Goal: Task Accomplishment & Management: Use online tool/utility

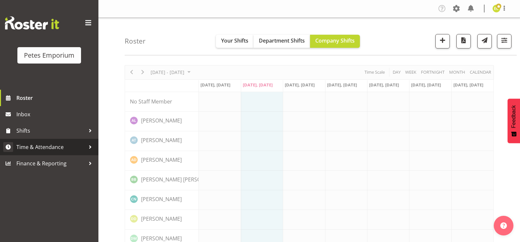
click at [20, 147] on span "Time & Attendance" at bounding box center [50, 147] width 69 height 10
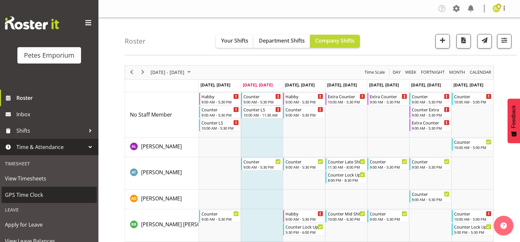
click at [13, 192] on span "GPS Time Clock" at bounding box center [49, 195] width 89 height 10
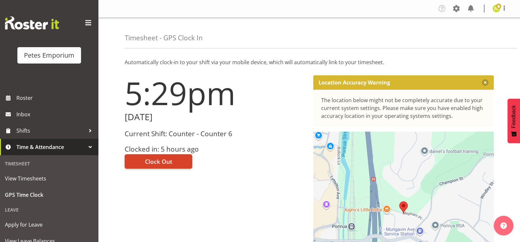
click at [161, 166] on button "Clock Out" at bounding box center [159, 161] width 68 height 14
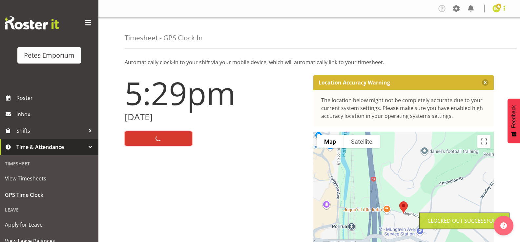
click at [506, 11] on span at bounding box center [504, 8] width 8 height 8
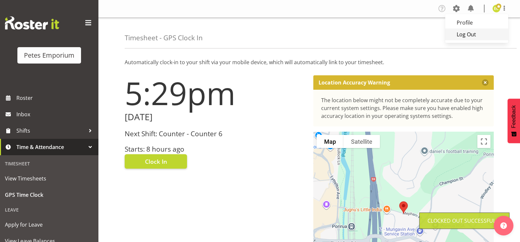
click at [459, 35] on link "Log Out" at bounding box center [476, 35] width 63 height 12
